Goal: Information Seeking & Learning: Learn about a topic

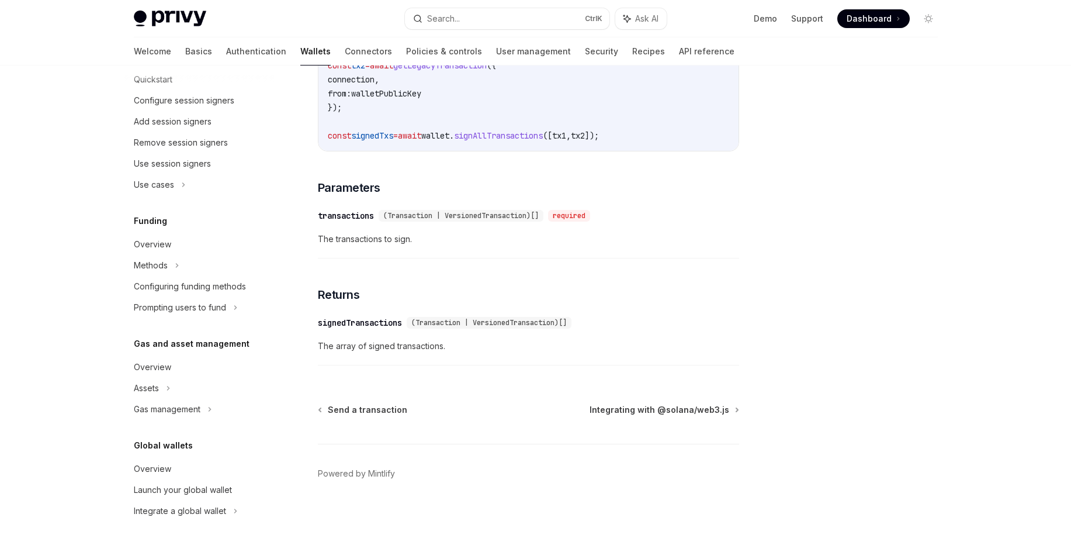
scroll to position [1781, 0]
click at [181, 286] on div "Configuring funding methods" at bounding box center [190, 286] width 112 height 14
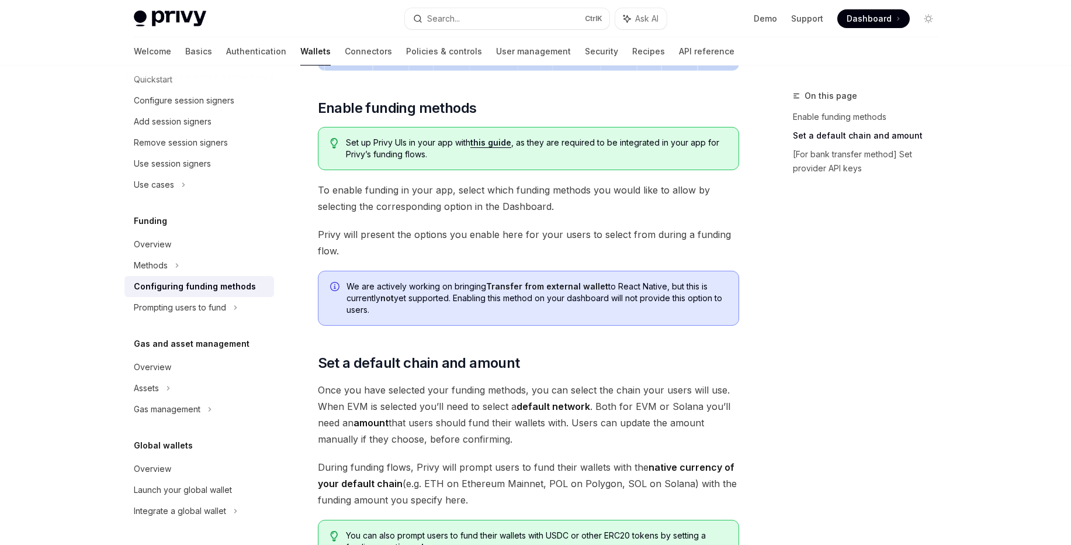
scroll to position [162, 0]
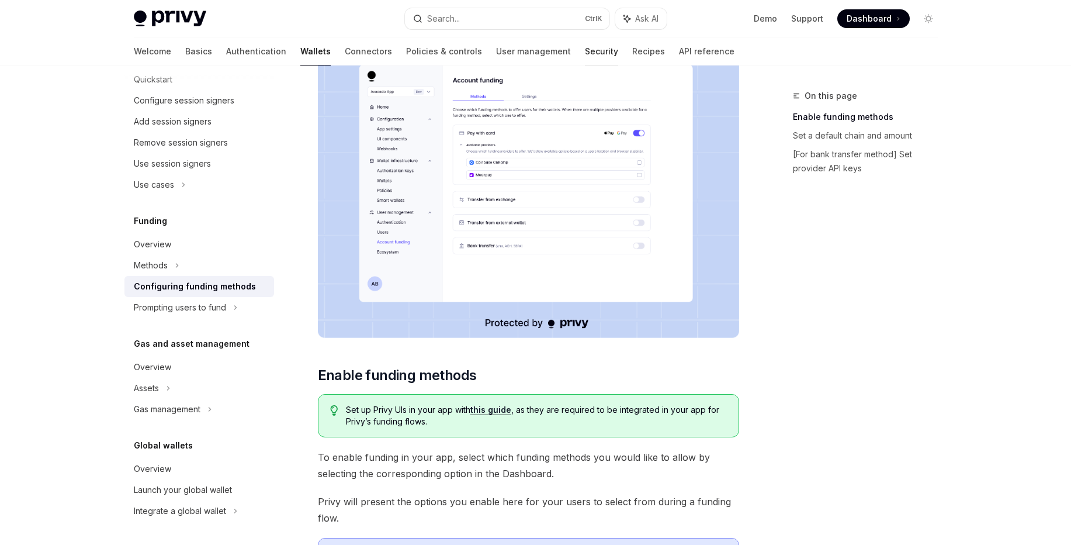
click at [585, 53] on link "Security" at bounding box center [601, 51] width 33 height 28
type textarea "*"
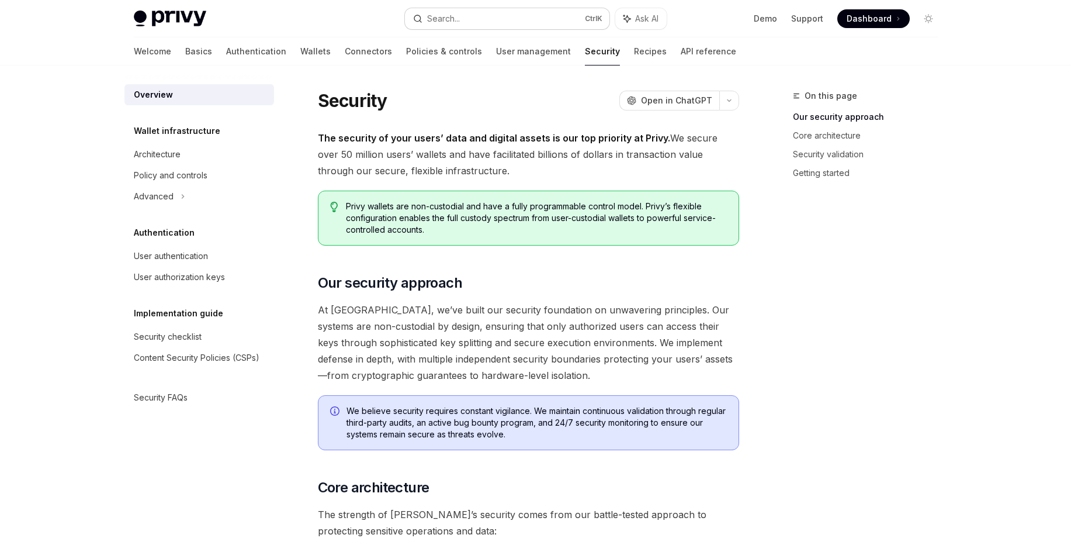
click at [462, 22] on button "Search... Ctrl K" at bounding box center [507, 18] width 204 height 21
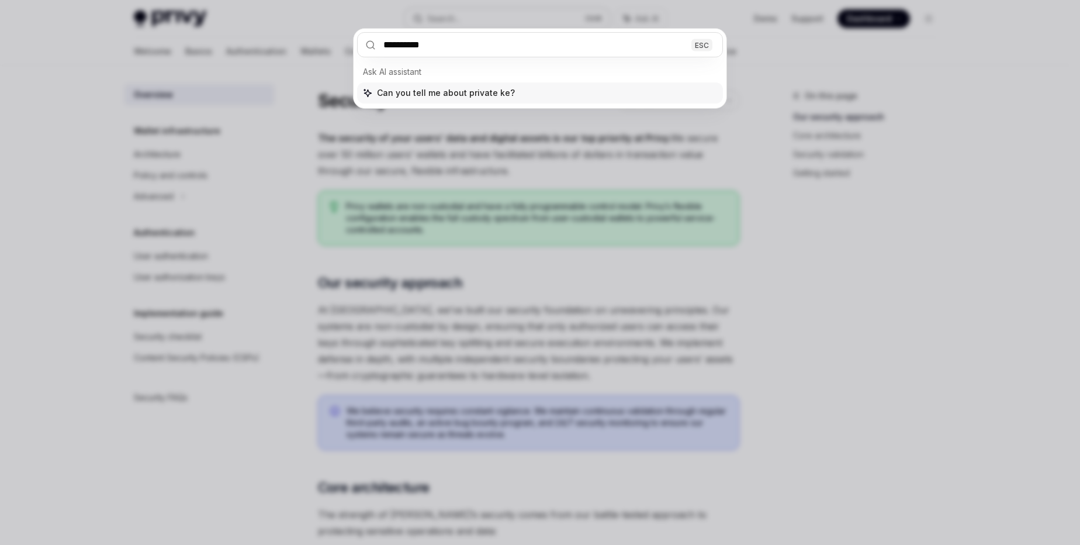
type input "**********"
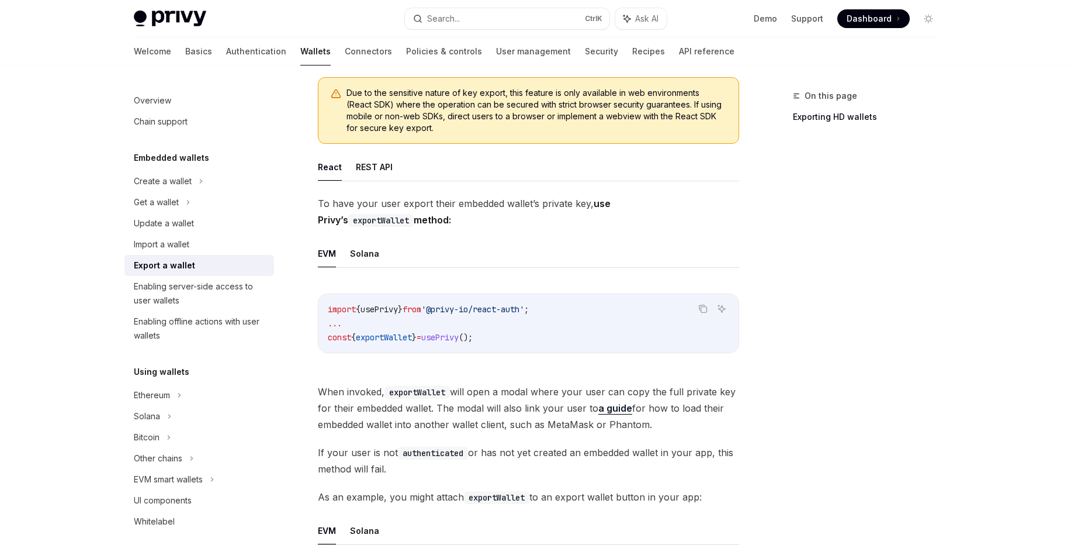
scroll to position [140, 0]
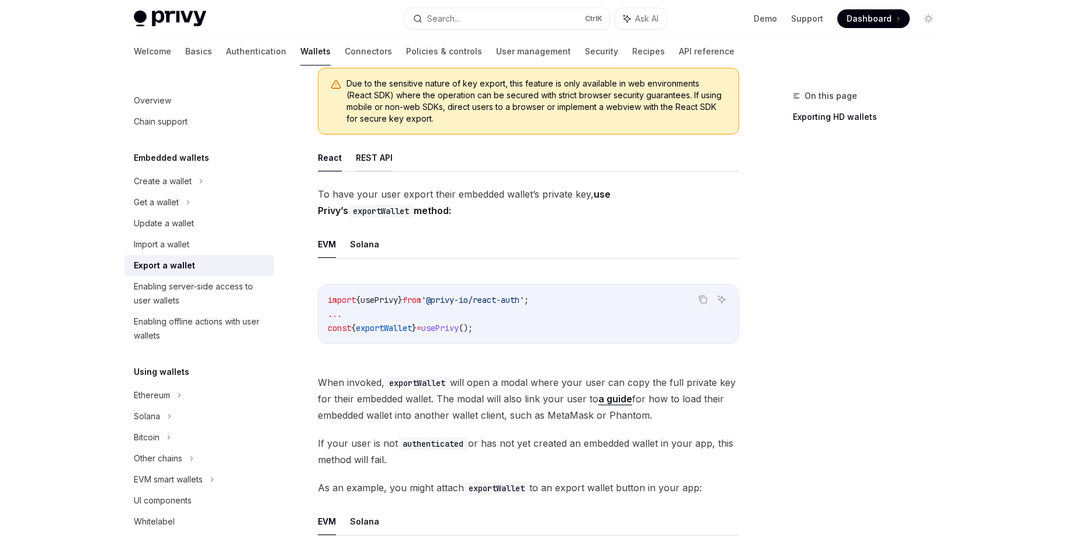
click at [372, 157] on button "REST API" at bounding box center [374, 157] width 37 height 27
type textarea "*"
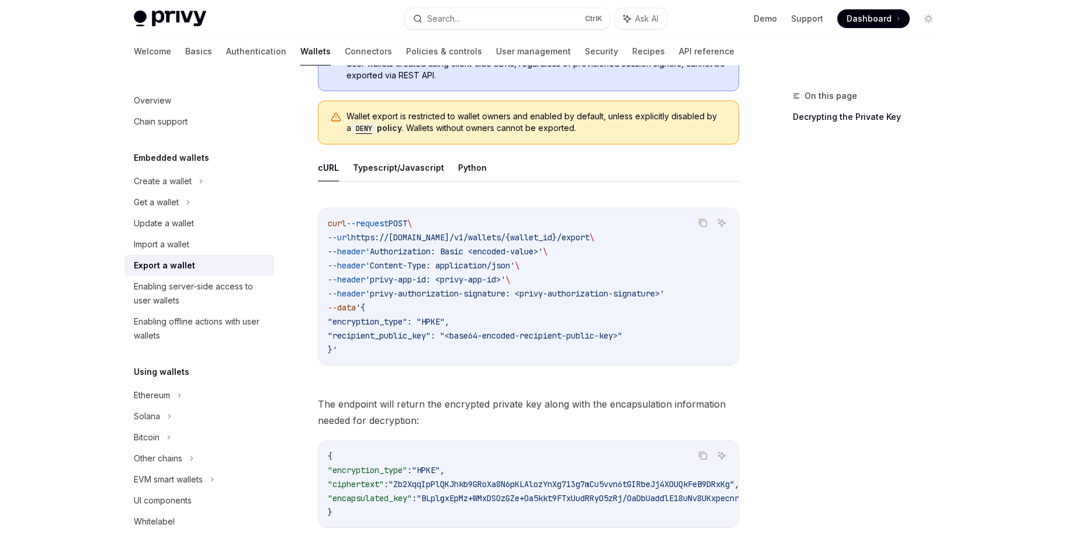
scroll to position [70, 0]
